Goal: Task Accomplishment & Management: Use online tool/utility

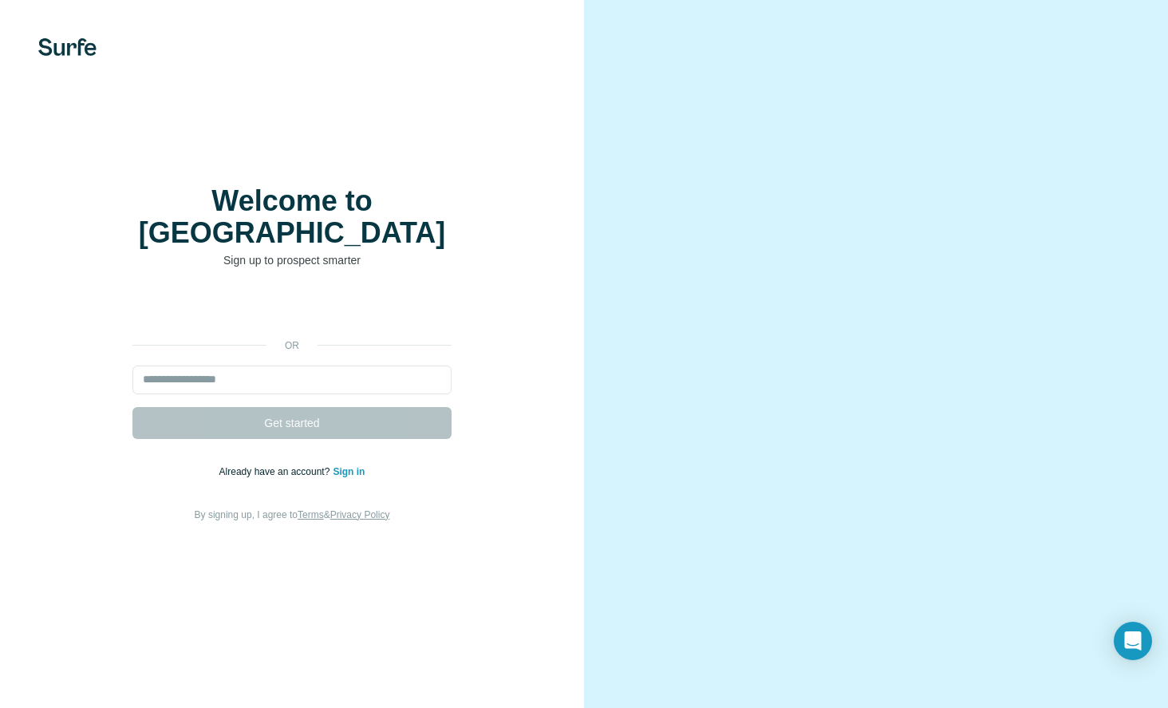
click at [345, 466] on link "Sign in" at bounding box center [349, 471] width 32 height 11
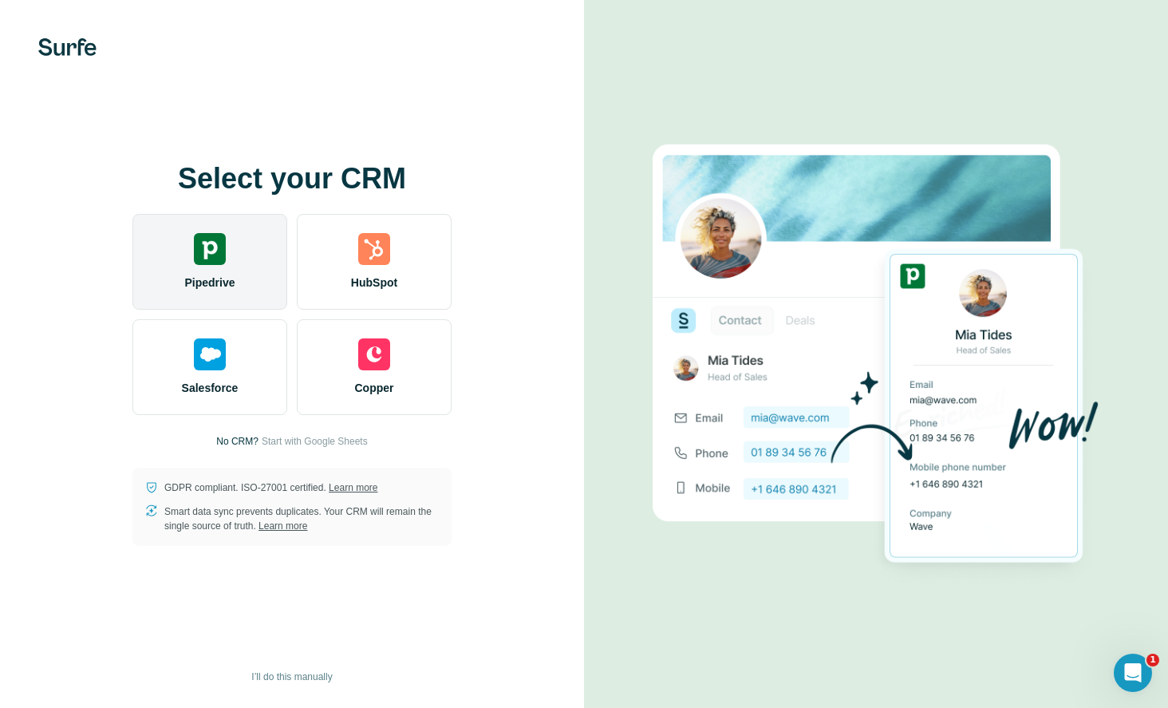
click at [204, 282] on span "Pipedrive" at bounding box center [209, 282] width 50 height 16
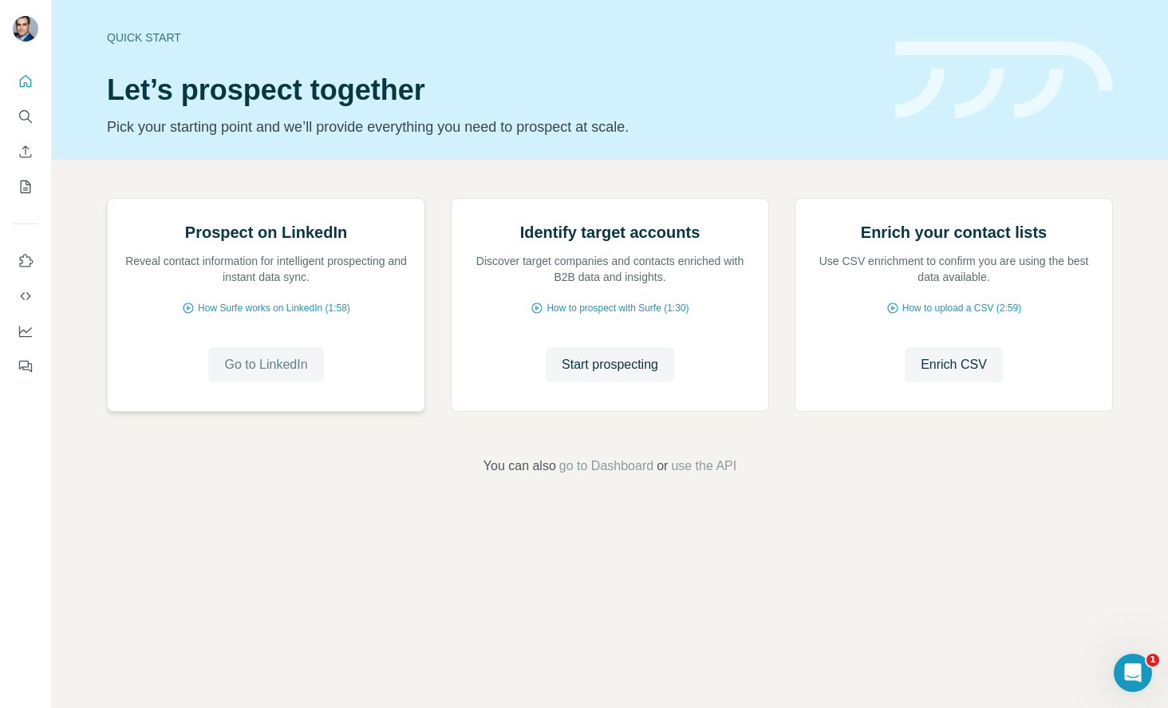
click at [263, 374] on span "Go to LinkedIn" at bounding box center [265, 364] width 83 height 19
